Goal: Task Accomplishment & Management: Manage account settings

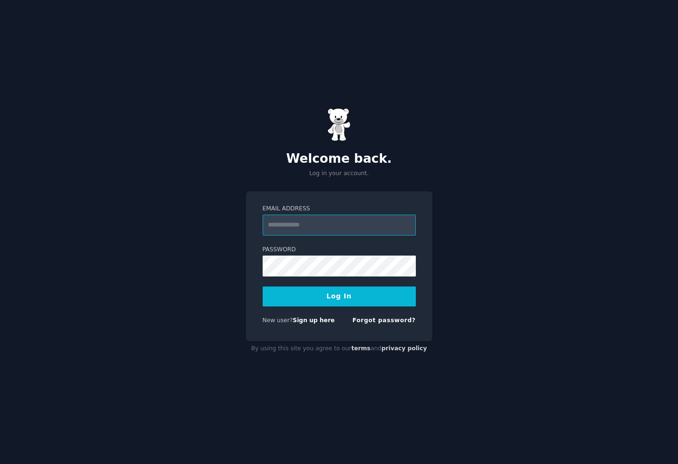
click at [357, 228] on input "Email Address" at bounding box center [339, 225] width 153 height 21
type input "**********"
click at [359, 302] on button "Log In" at bounding box center [339, 297] width 153 height 20
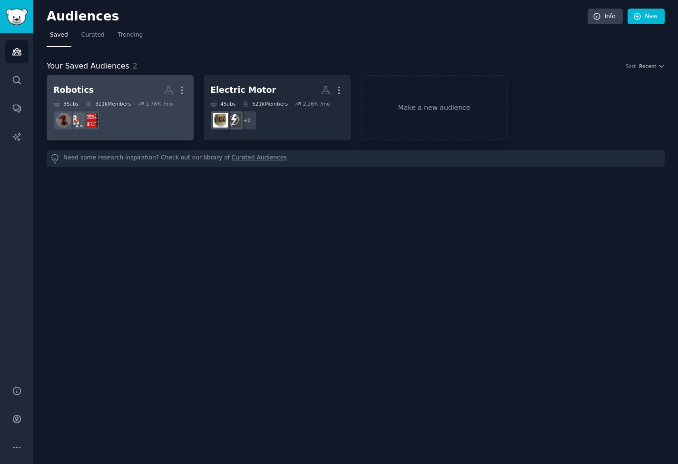
click at [134, 100] on div "3 Sub s 311k Members 1.78 % /mo" at bounding box center [120, 103] width 134 height 7
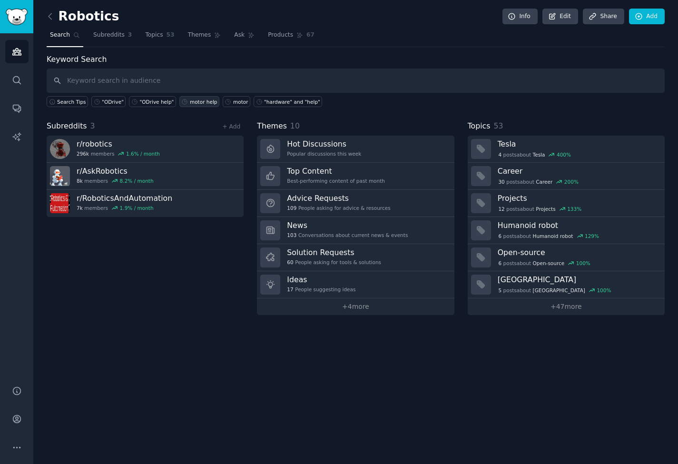
click at [199, 101] on div "motor help" at bounding box center [204, 102] width 28 height 7
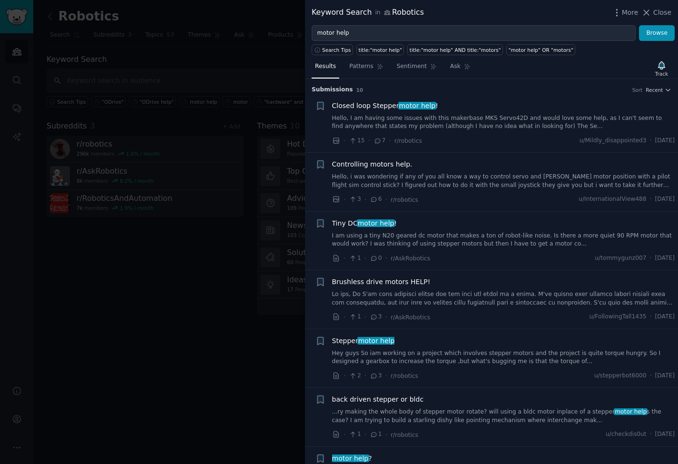
click at [440, 127] on link "Hello, I am having some issues with this makerbase MKS Servo42D and would love …" at bounding box center [503, 122] width 343 height 17
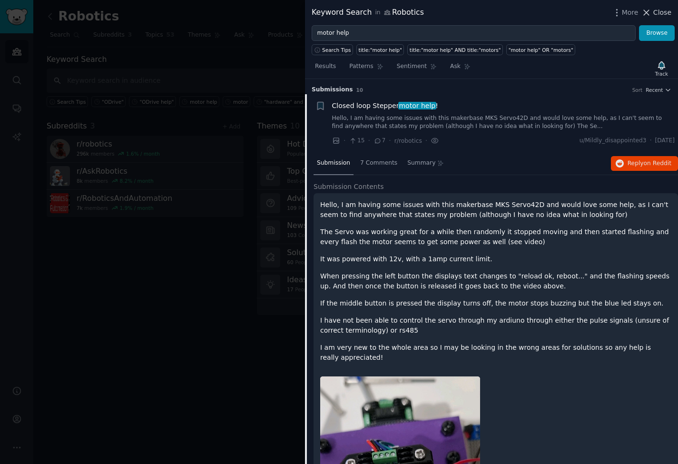
click at [652, 15] on icon at bounding box center [647, 13] width 10 height 10
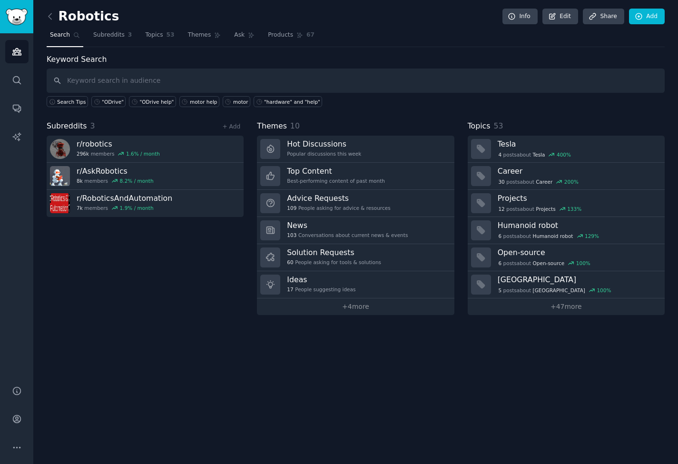
click at [174, 267] on div "Subreddits 3 + Add r/ robotics 296k members 1.6 % / month r/ AskRobotics 8k mem…" at bounding box center [145, 217] width 197 height 195
click at [231, 126] on link "+ Add" at bounding box center [231, 126] width 18 height 7
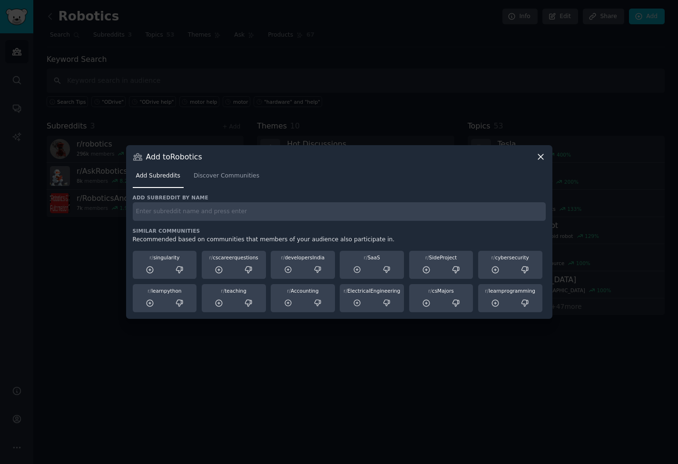
click at [201, 218] on input "text" at bounding box center [339, 211] width 413 height 19
type input "m"
type input "controller"
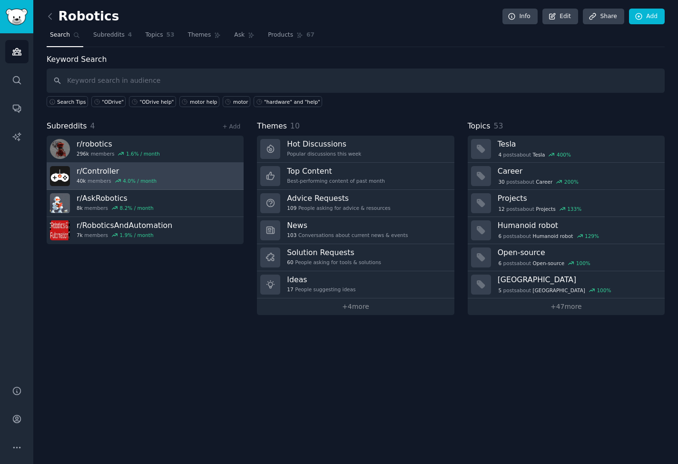
click at [108, 171] on h3 "r/ Controller" at bounding box center [117, 171] width 80 height 10
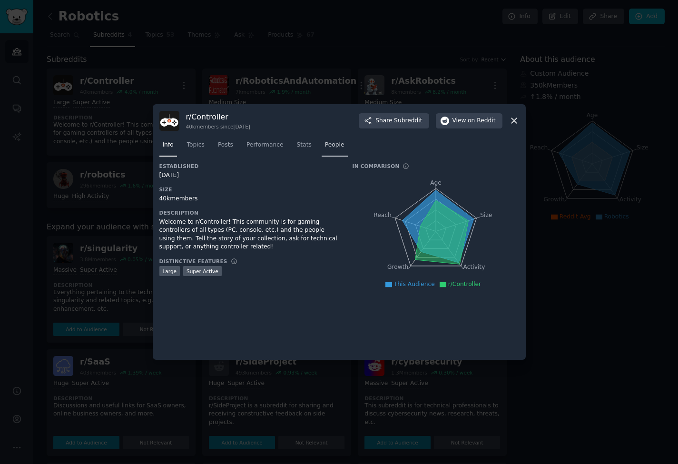
click at [338, 147] on span "People" at bounding box center [335, 145] width 20 height 9
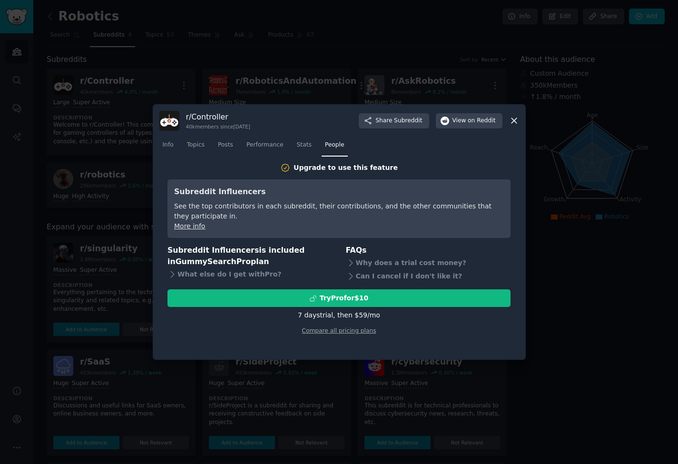
click at [515, 120] on icon at bounding box center [514, 121] width 5 height 5
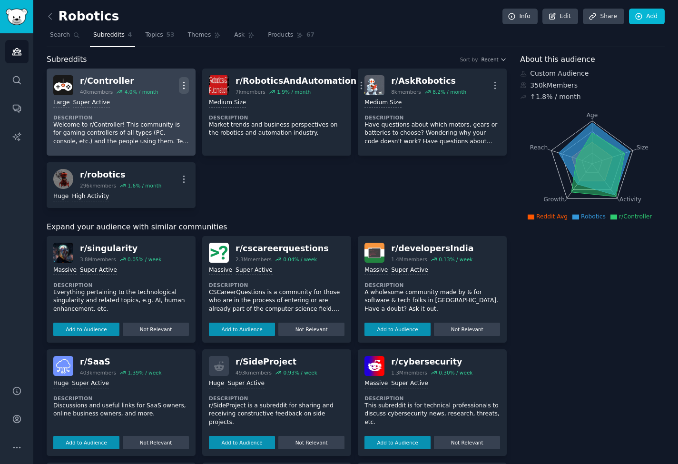
click at [184, 85] on icon "button" at bounding box center [184, 85] width 1 height 7
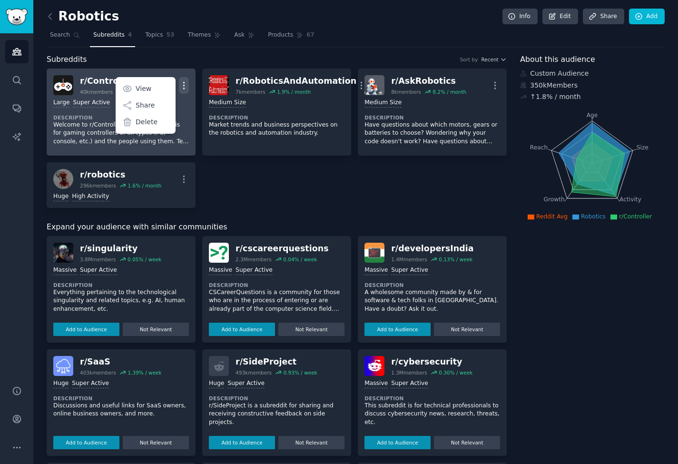
click at [69, 125] on p "Welcome to r/Controller! This community is for gaming controllers of all types …" at bounding box center [121, 133] width 136 height 25
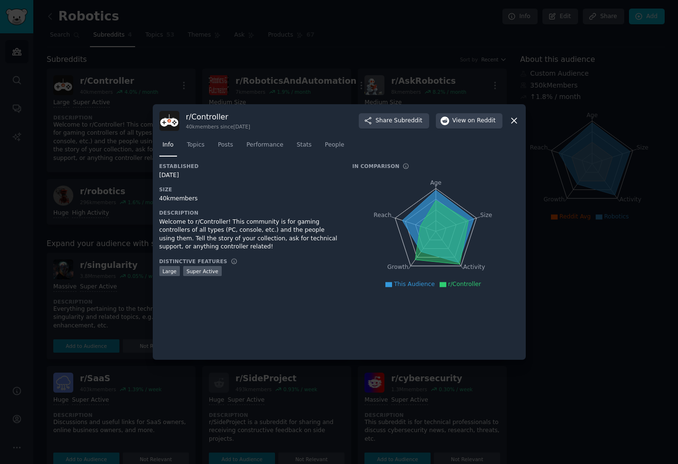
click at [511, 122] on icon at bounding box center [514, 121] width 10 height 10
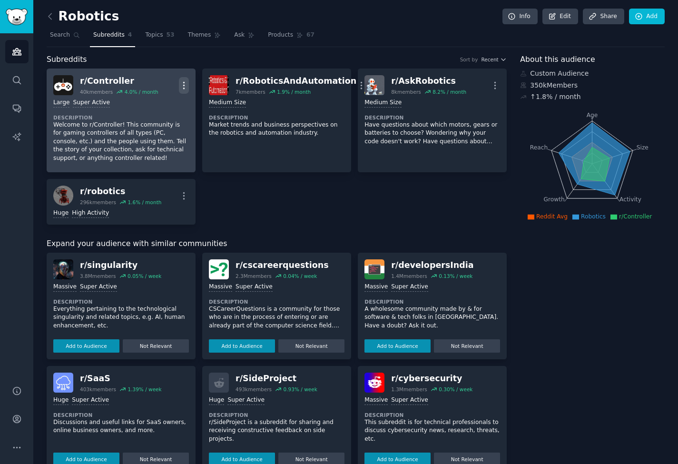
click at [185, 84] on icon "button" at bounding box center [184, 85] width 10 height 10
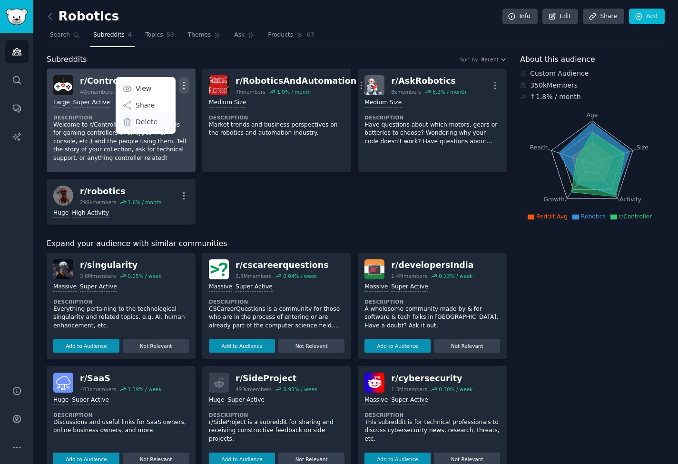
click at [133, 123] on div "Delete" at bounding box center [146, 122] width 57 height 20
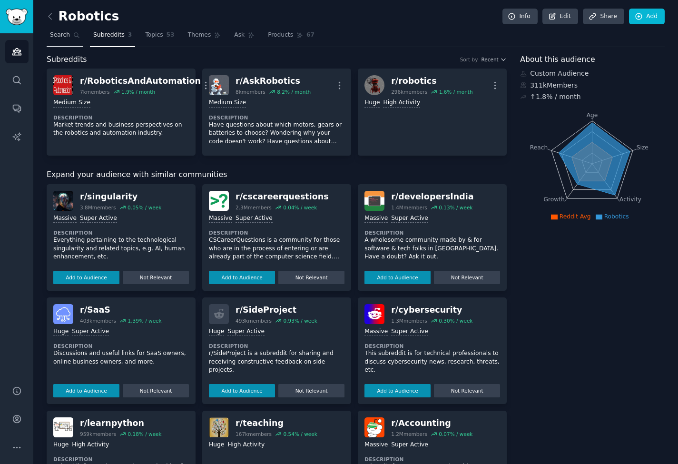
click at [60, 34] on span "Search" at bounding box center [60, 35] width 20 height 9
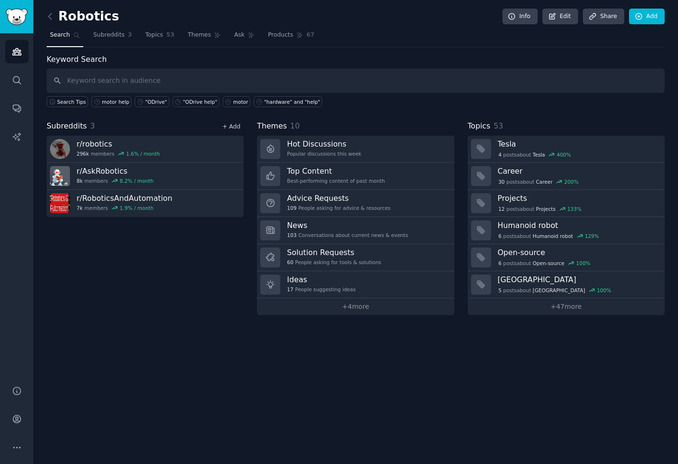
click at [229, 125] on link "+ Add" at bounding box center [231, 126] width 18 height 7
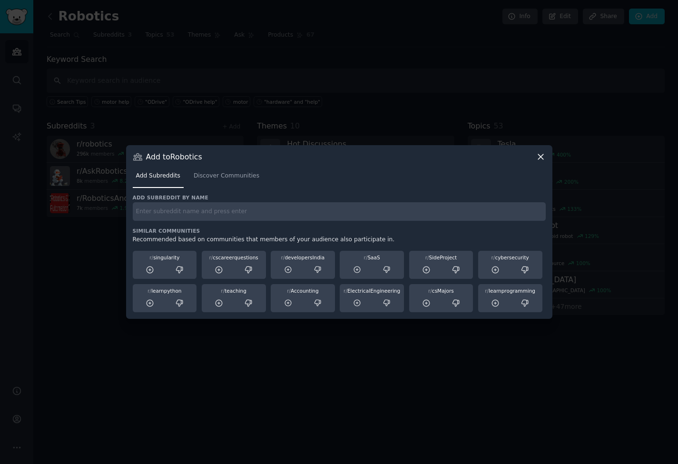
click at [172, 214] on input "text" at bounding box center [339, 211] width 413 height 19
click at [209, 179] on span "Discover Communities" at bounding box center [227, 176] width 66 height 9
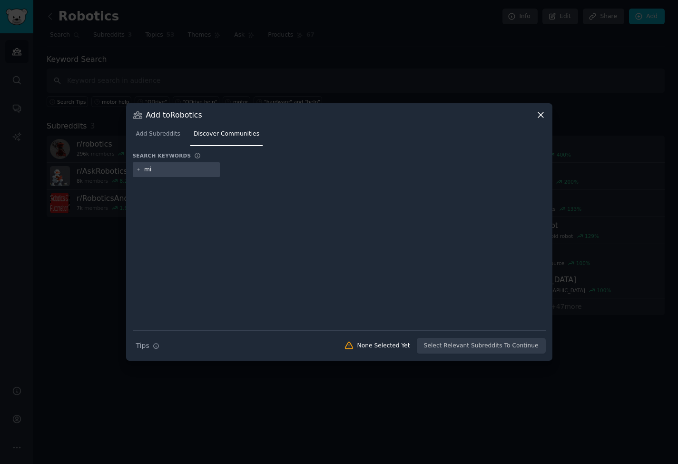
type input "m"
type input "motor drives"
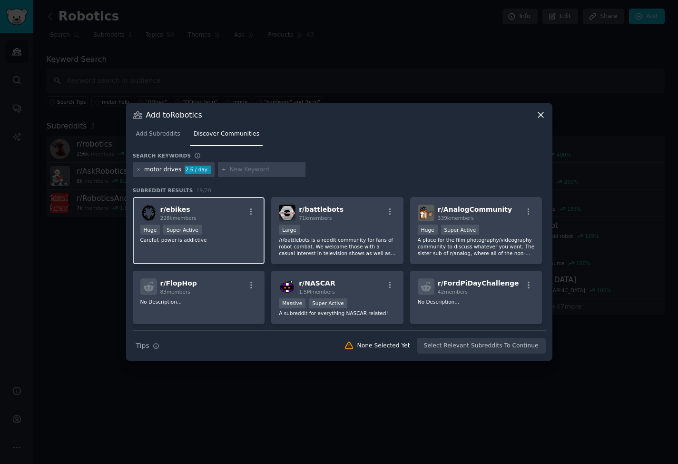
click at [214, 223] on div "r/ ebikes 228k members Huge Super Active Careful, power is addictive" at bounding box center [199, 230] width 132 height 67
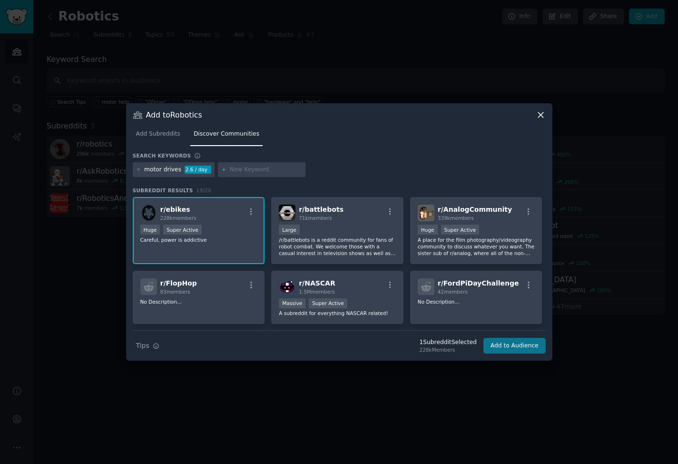
click at [504, 348] on button "Add to Audience" at bounding box center [515, 346] width 62 height 16
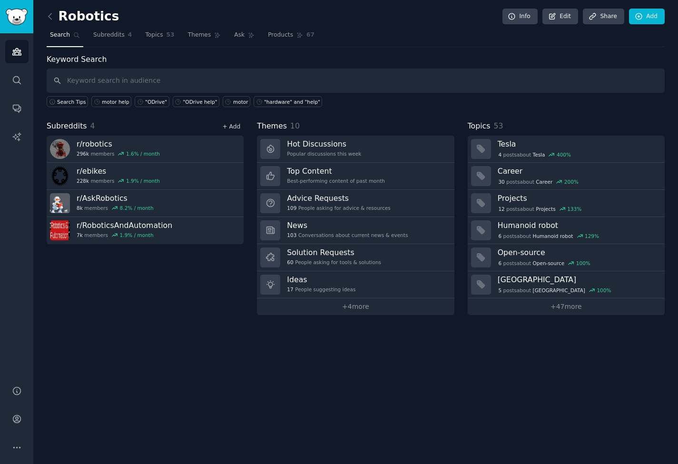
click at [231, 126] on link "+ Add" at bounding box center [231, 126] width 18 height 7
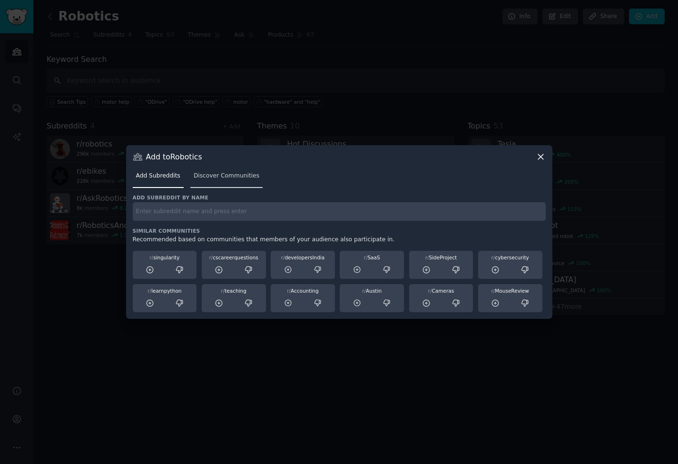
click at [217, 177] on span "Discover Communities" at bounding box center [227, 176] width 66 height 9
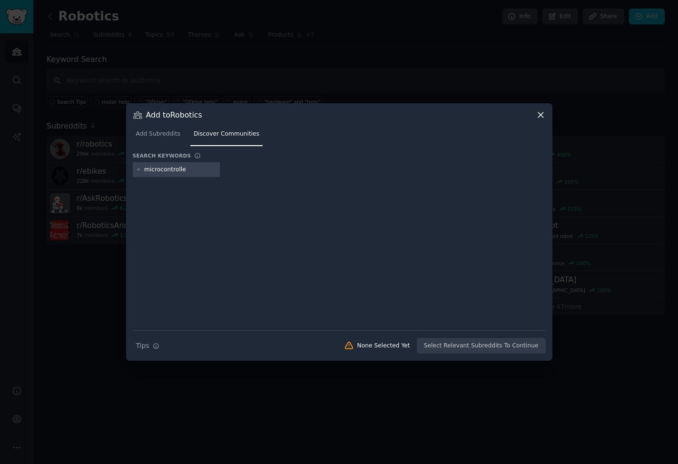
type input "microcontroller"
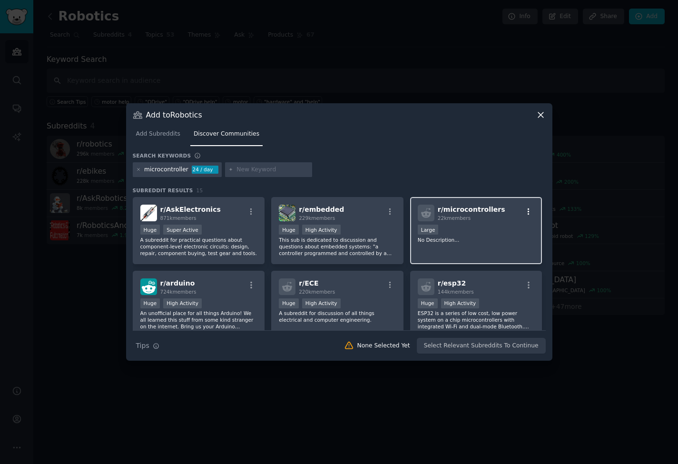
click at [526, 213] on icon "button" at bounding box center [529, 212] width 9 height 9
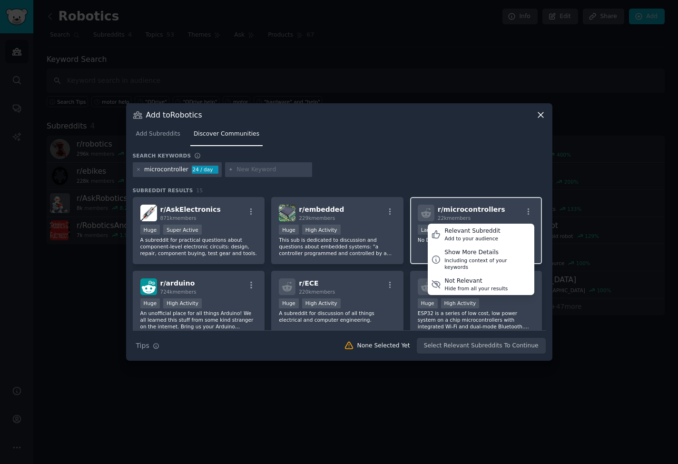
click at [485, 211] on span "r/ microcontrollers" at bounding box center [472, 210] width 68 height 8
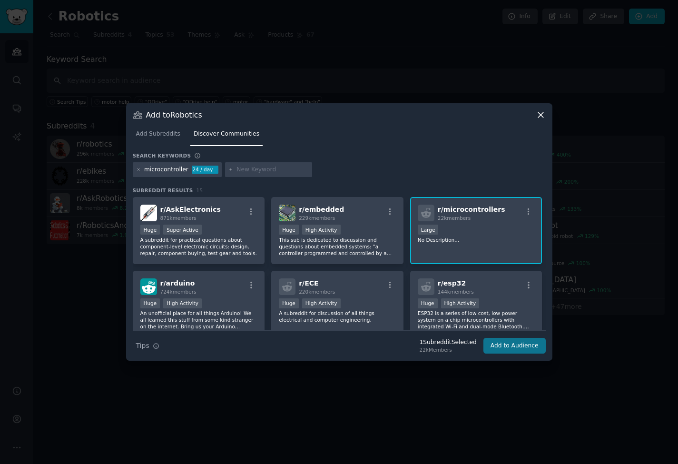
click at [510, 346] on button "Add to Audience" at bounding box center [515, 346] width 62 height 16
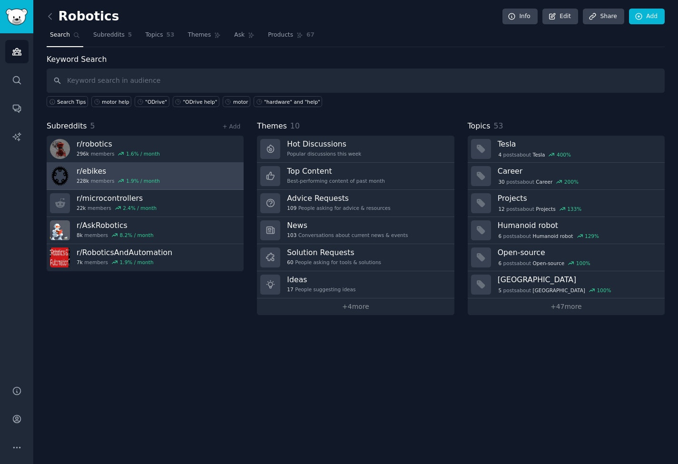
click at [189, 174] on link "r/ ebikes 228k members 1.9 % / month" at bounding box center [145, 176] width 197 height 27
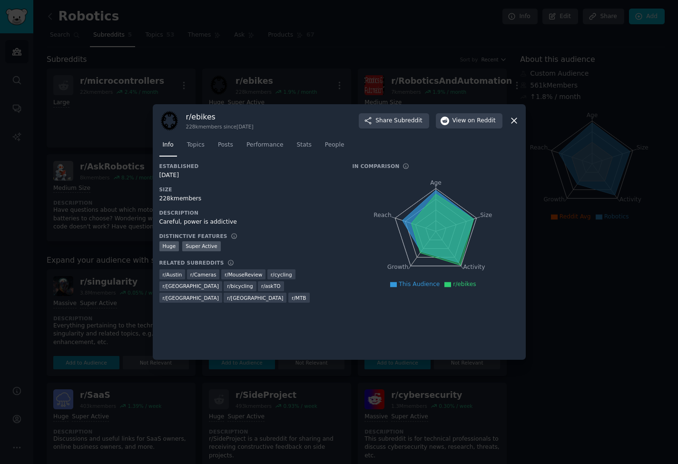
click at [516, 124] on icon at bounding box center [514, 121] width 10 height 10
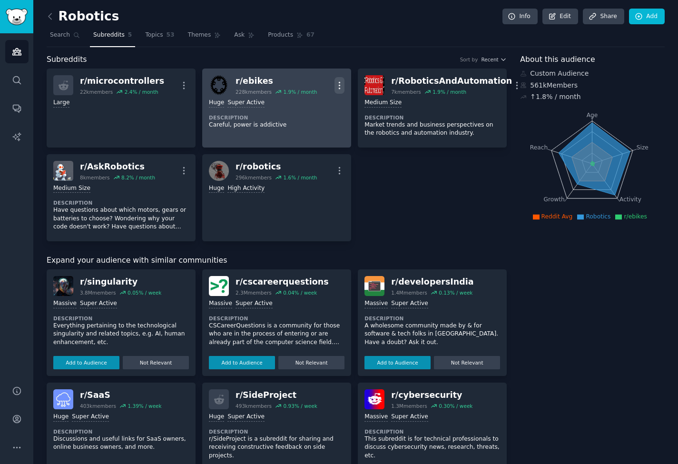
click at [339, 84] on icon "button" at bounding box center [340, 85] width 10 height 10
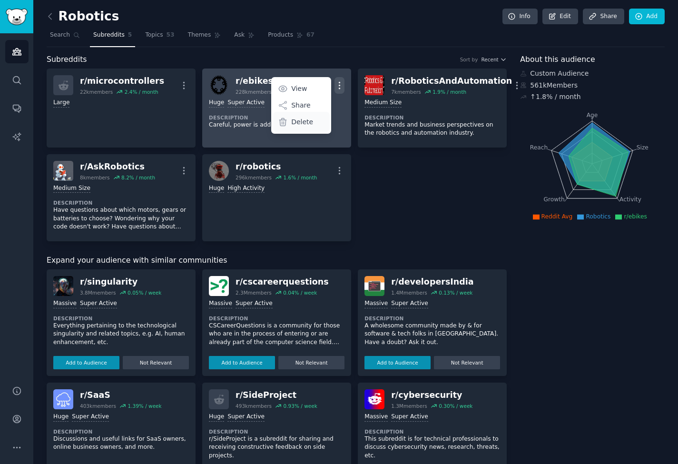
click at [301, 120] on p "Delete" at bounding box center [302, 122] width 22 height 10
